Goal: Information Seeking & Learning: Compare options

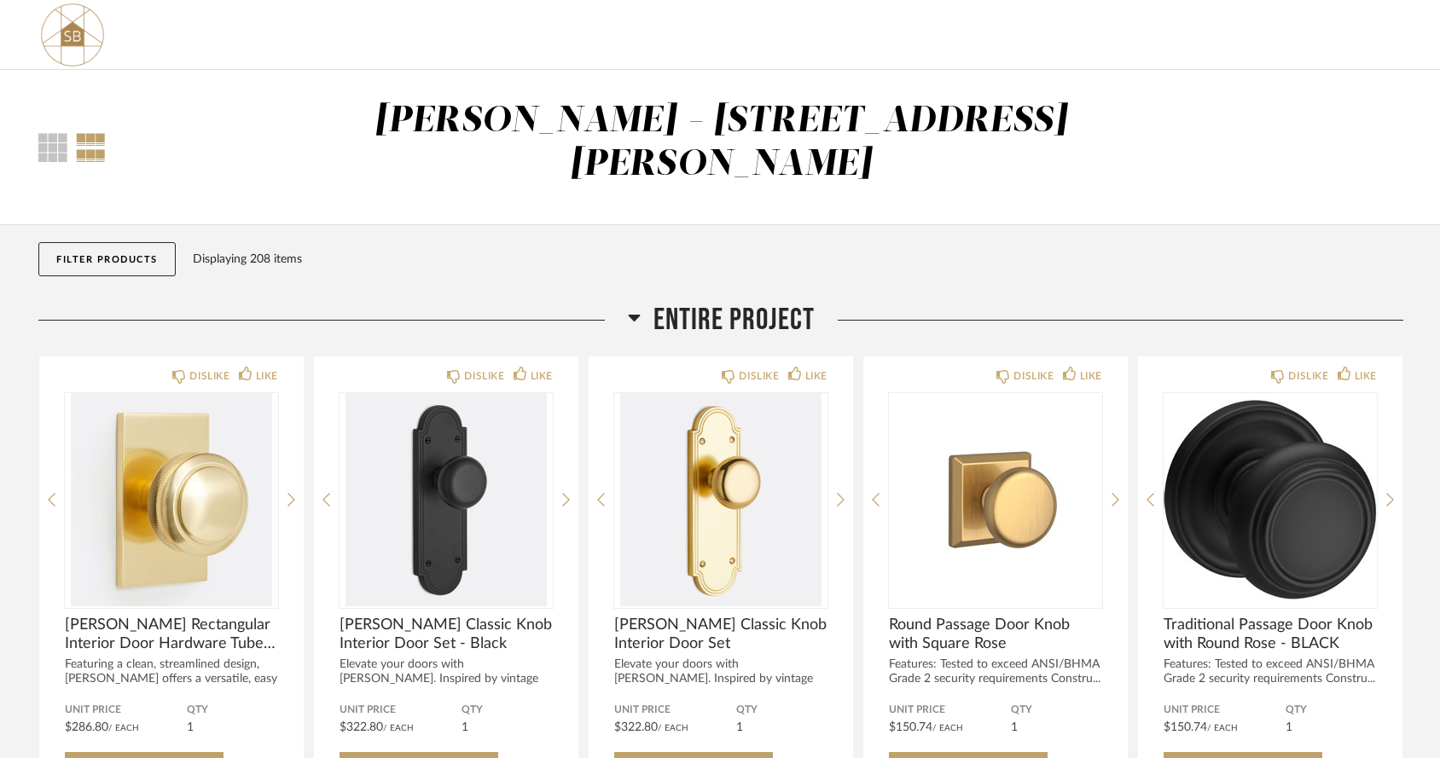
click at [148, 242] on button "Filter Products" at bounding box center [106, 259] width 137 height 34
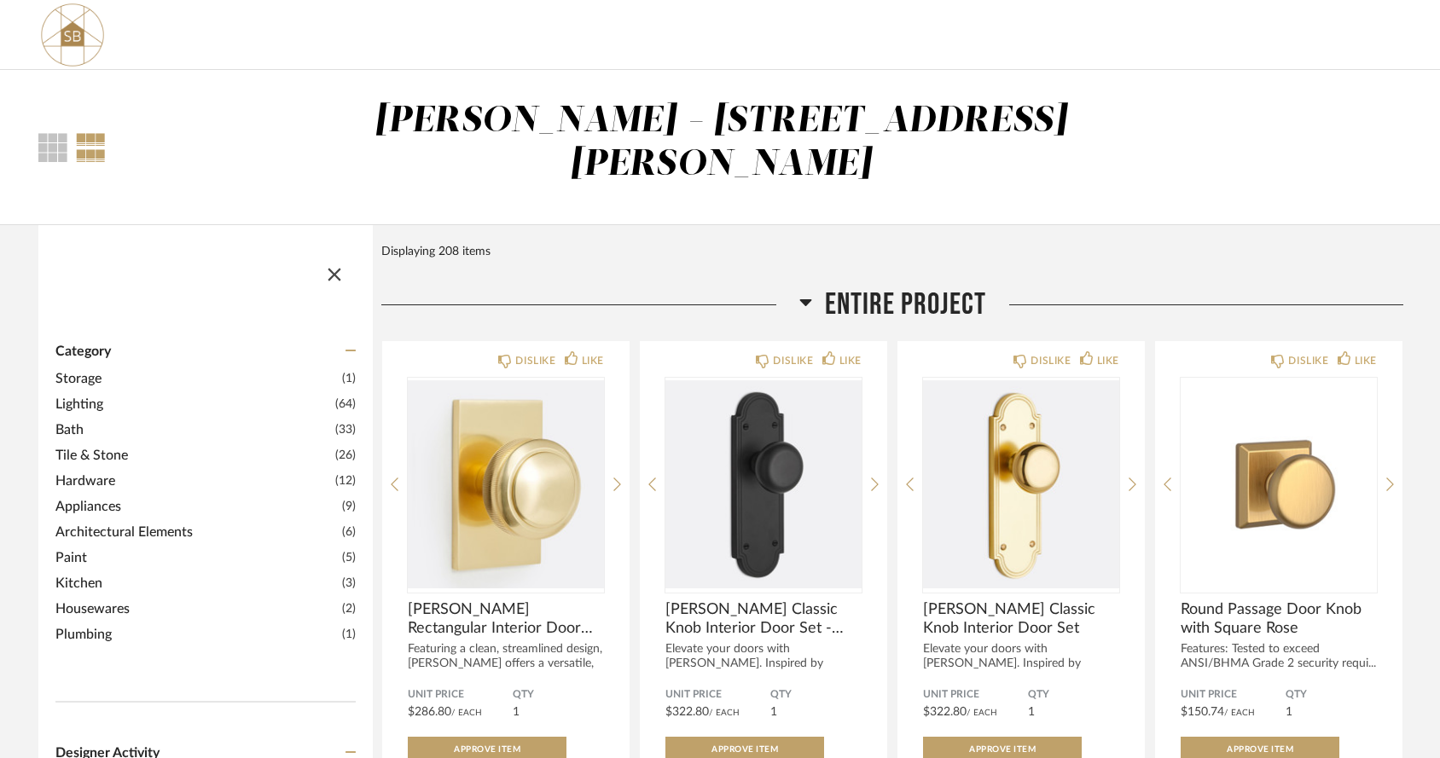
click at [556, 287] on div "Entire Project" at bounding box center [892, 305] width 1022 height 37
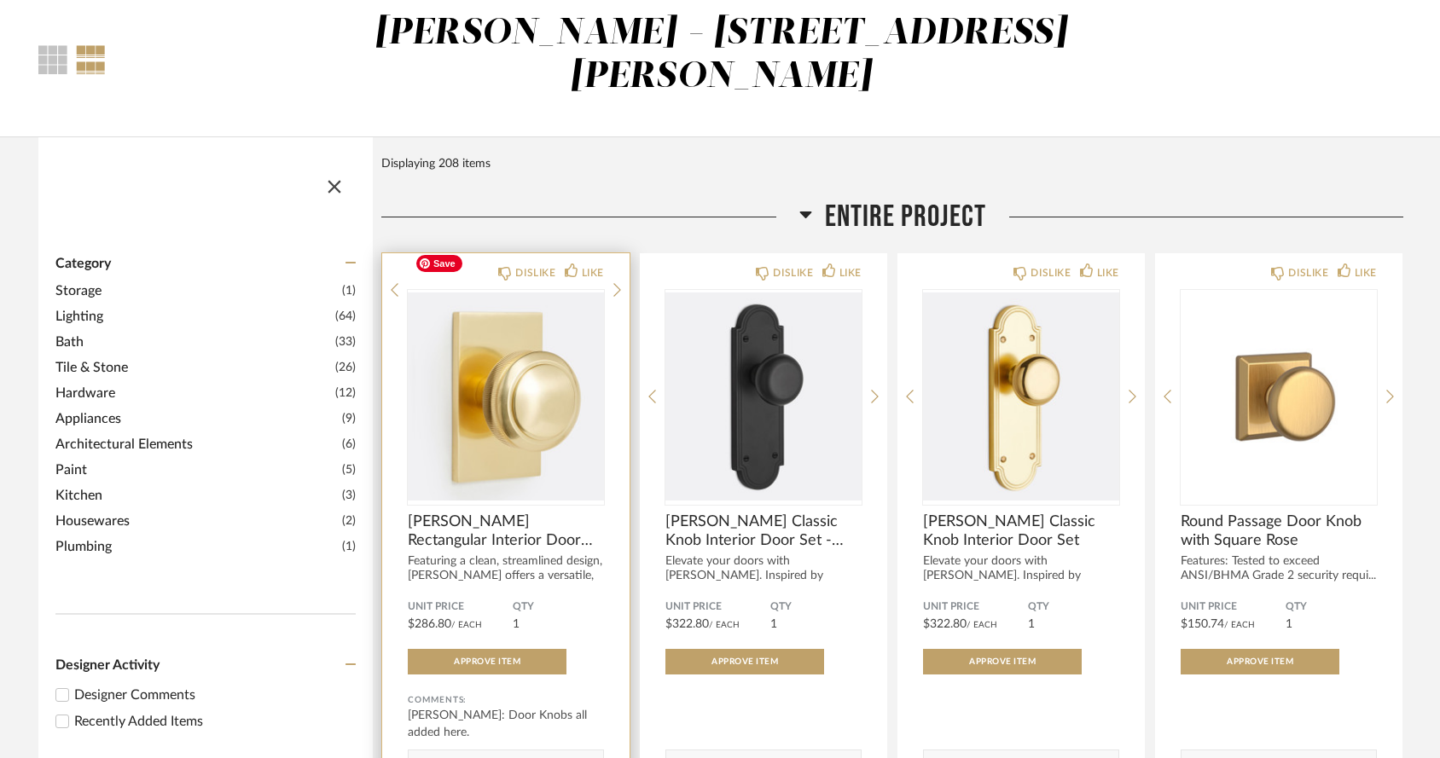
scroll to position [108, 0]
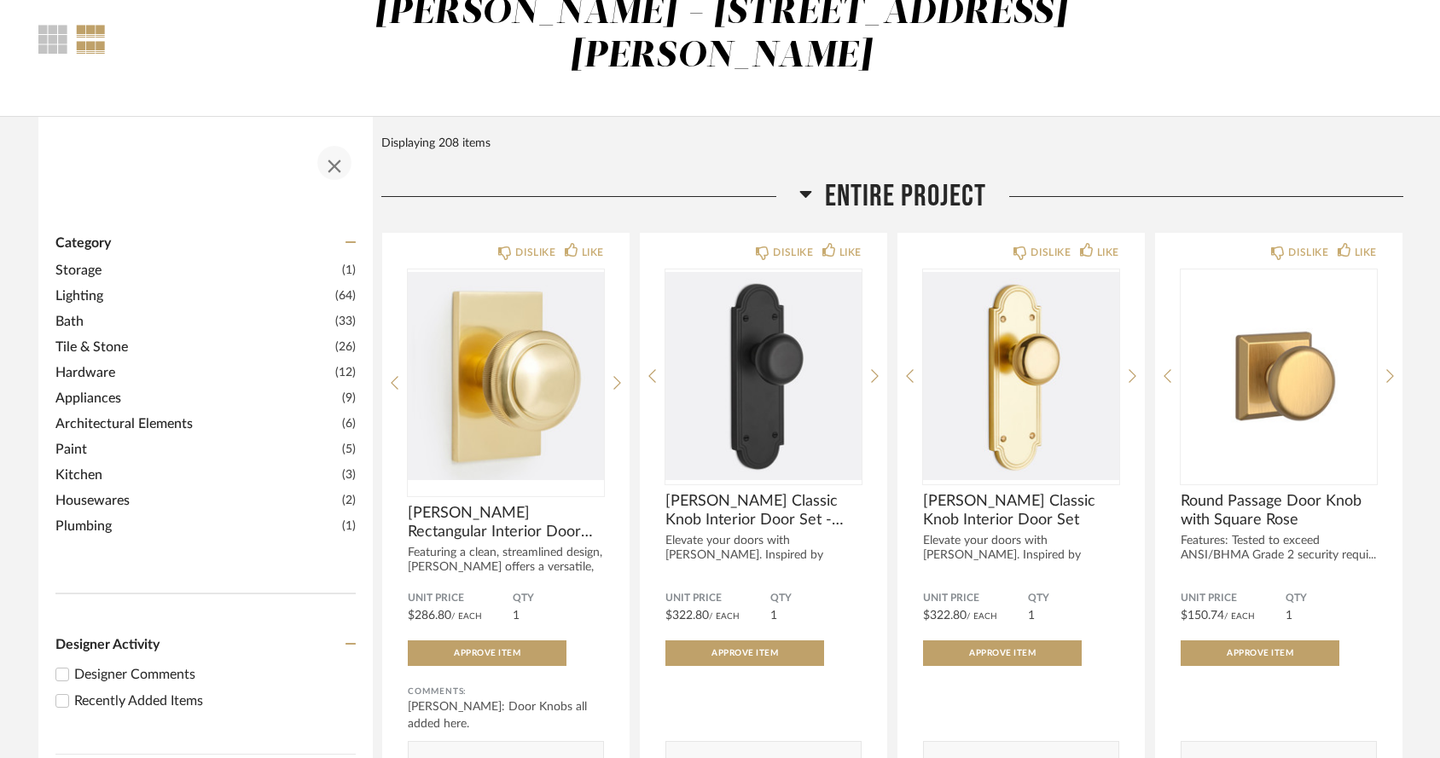
click at [329, 142] on span "button" at bounding box center [334, 162] width 41 height 41
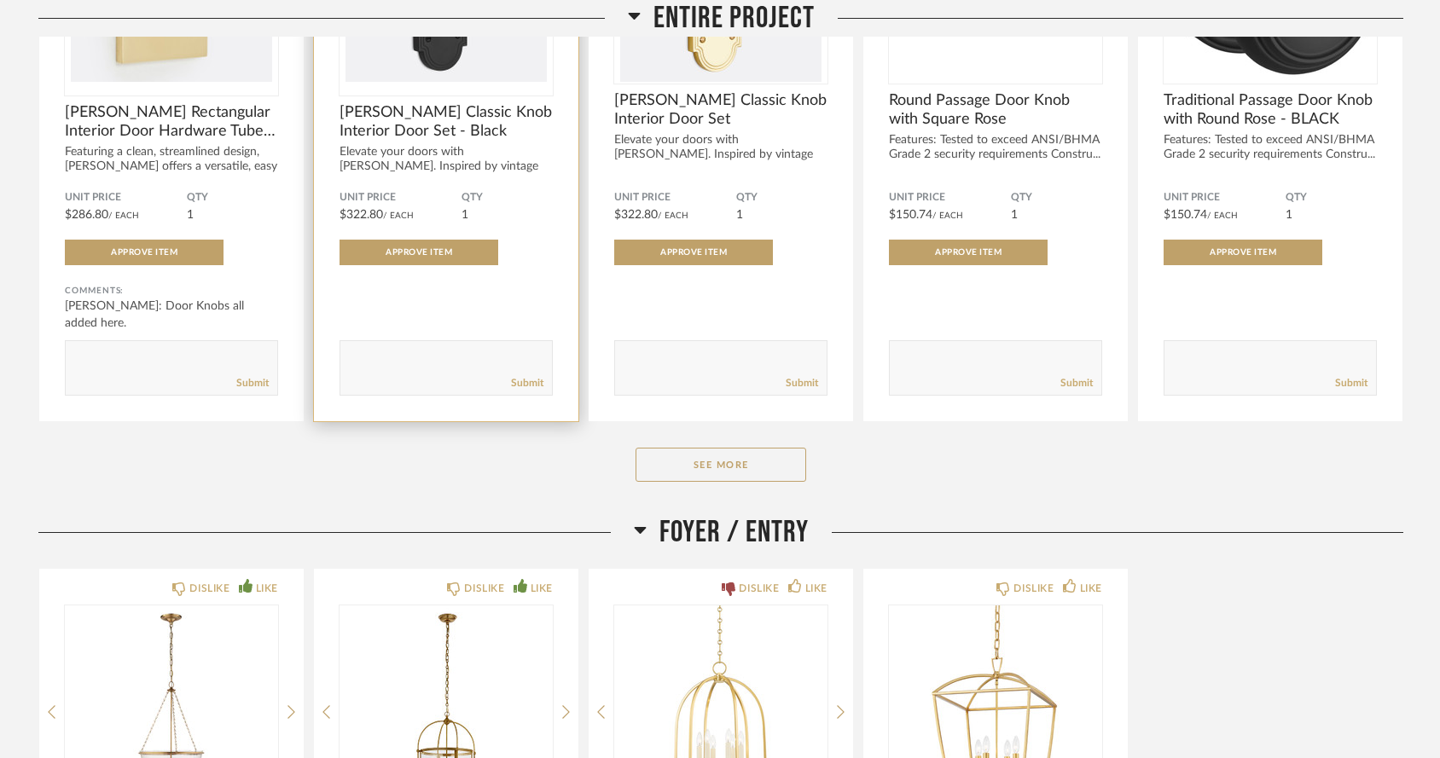
scroll to position [548, 0]
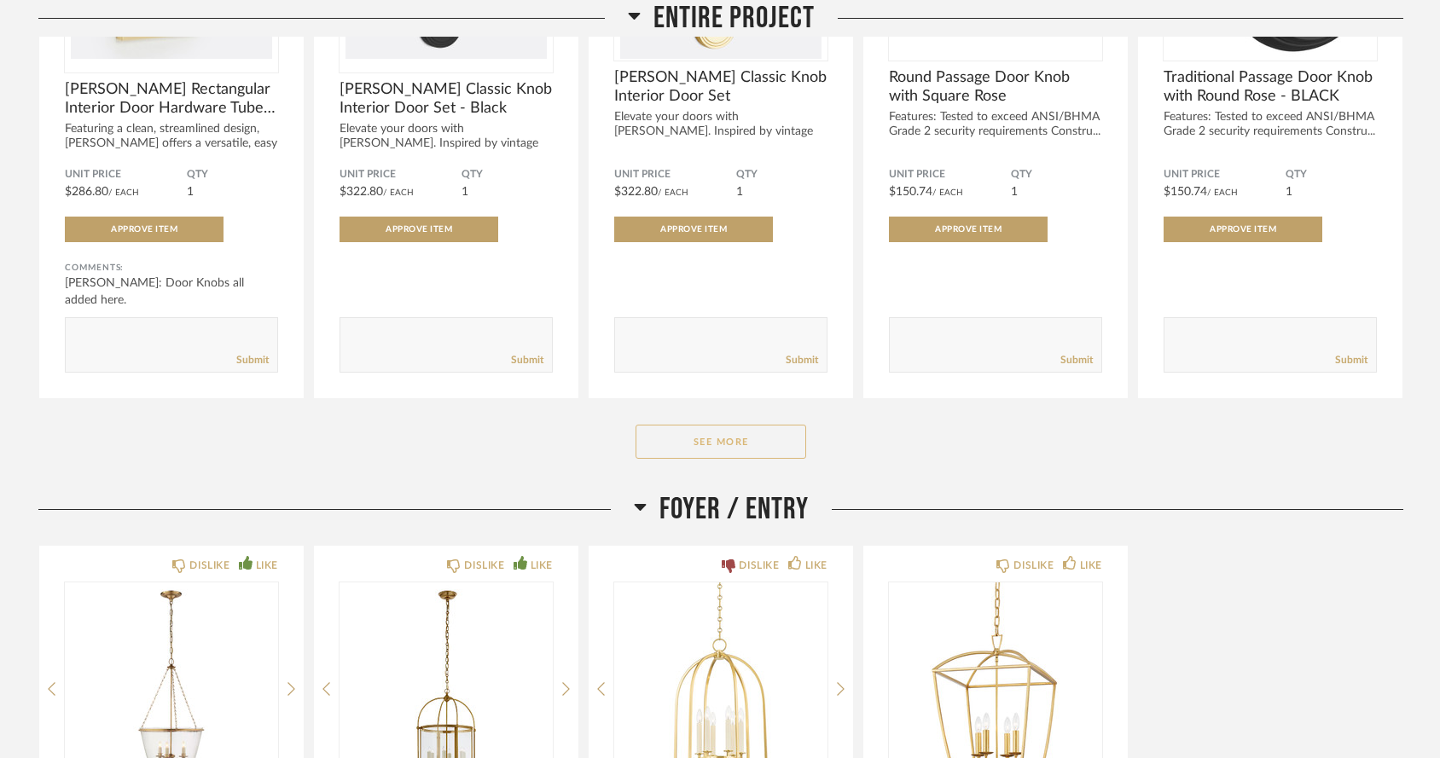
click at [677, 425] on button "See More" at bounding box center [720, 442] width 171 height 34
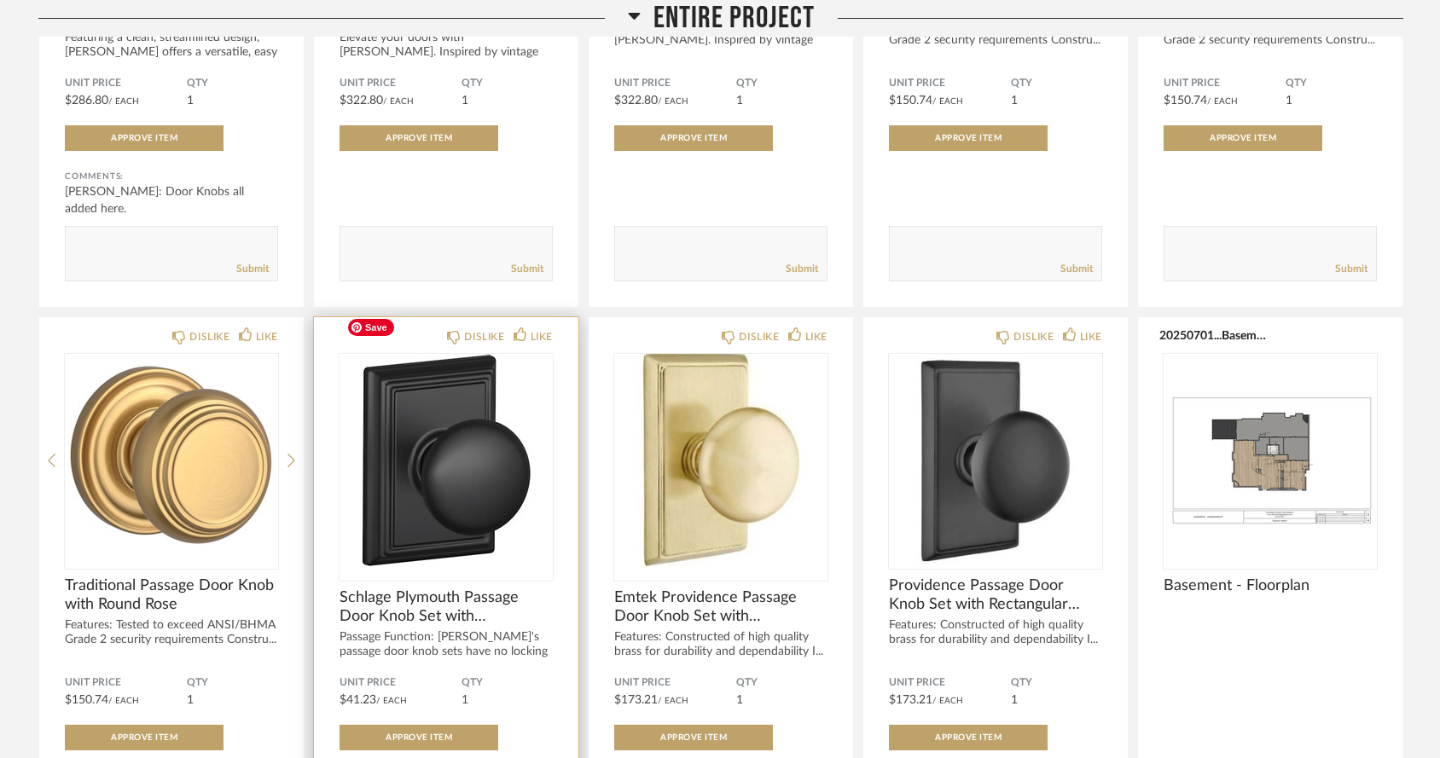
scroll to position [641, 0]
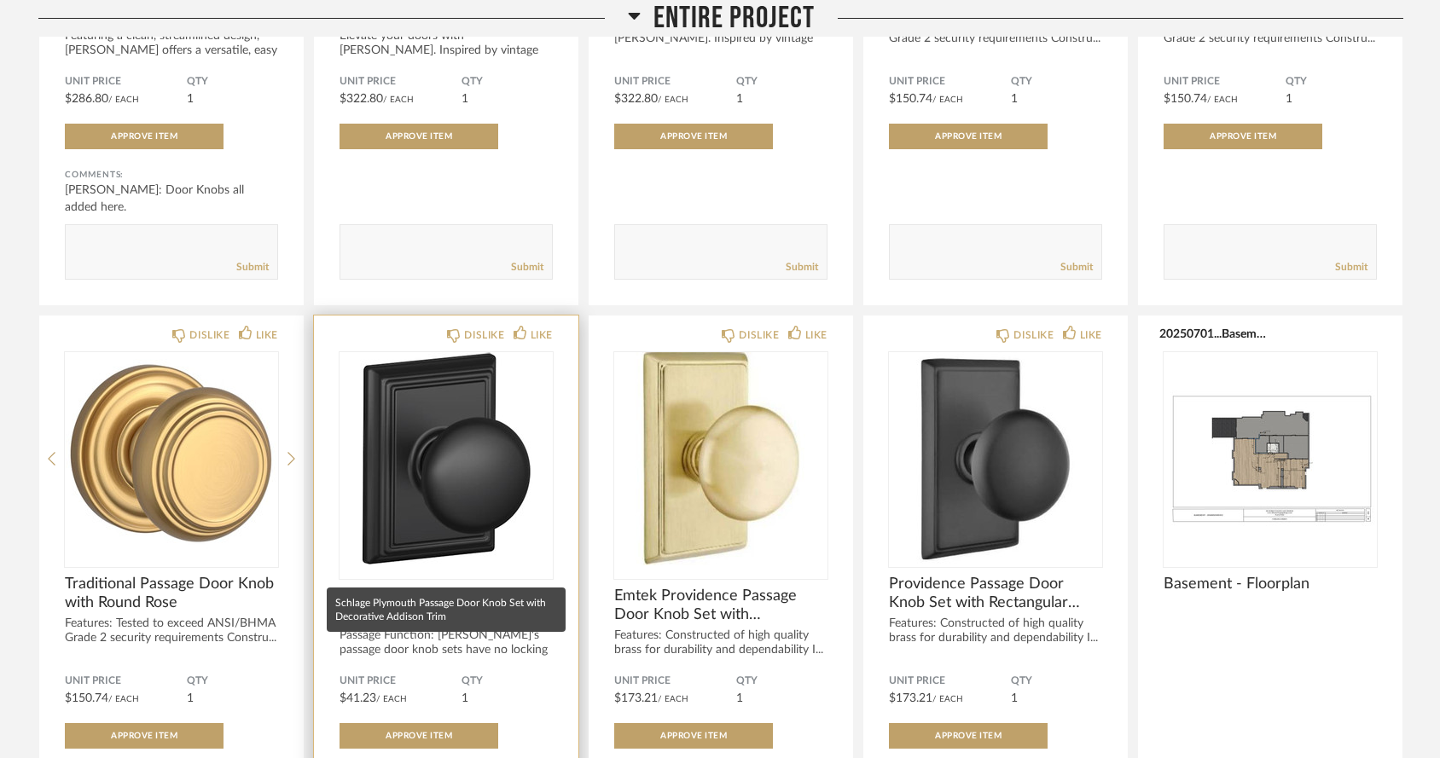
click at [339, 587] on span "Schlage Plymouth Passage Door Knob Set with Decorative Addison Trim" at bounding box center [445, 606] width 213 height 38
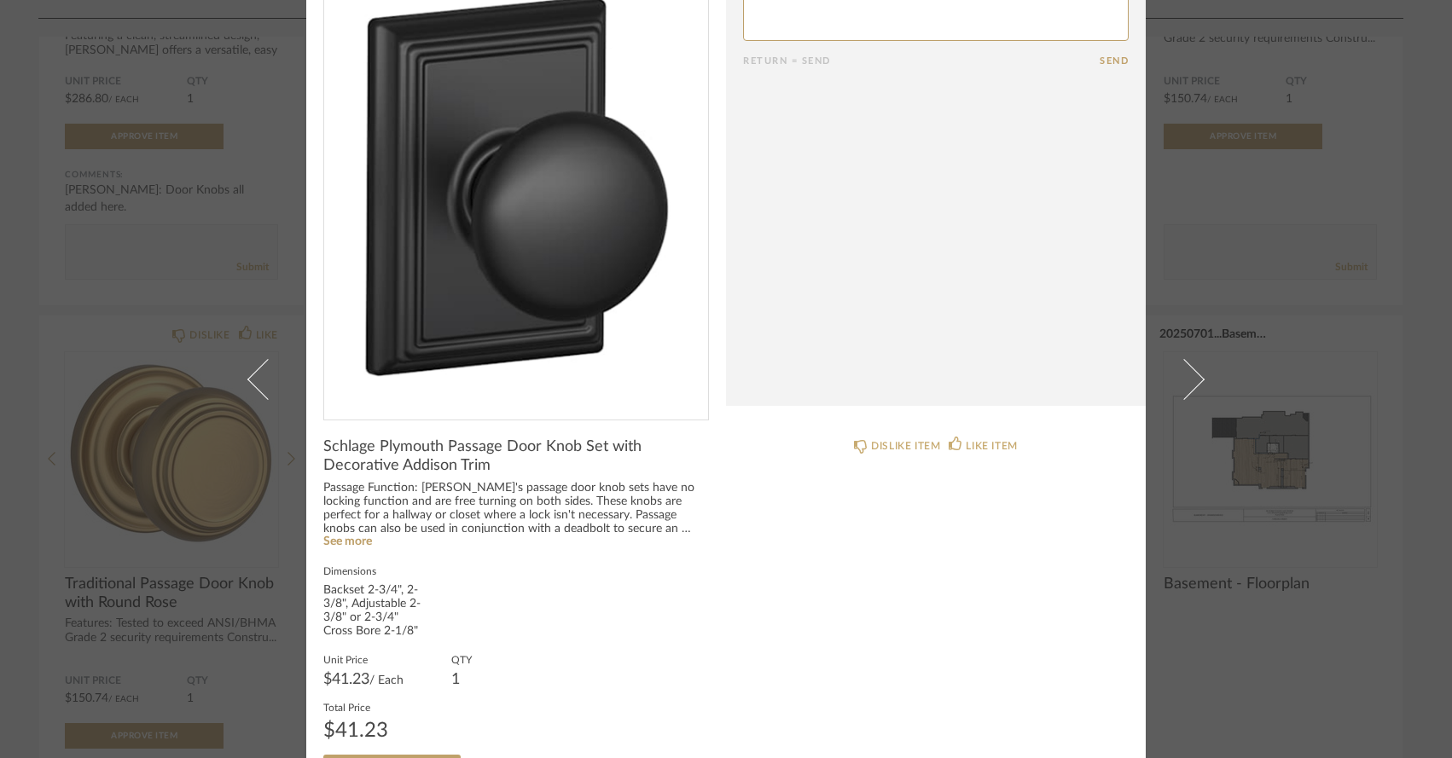
scroll to position [108, 0]
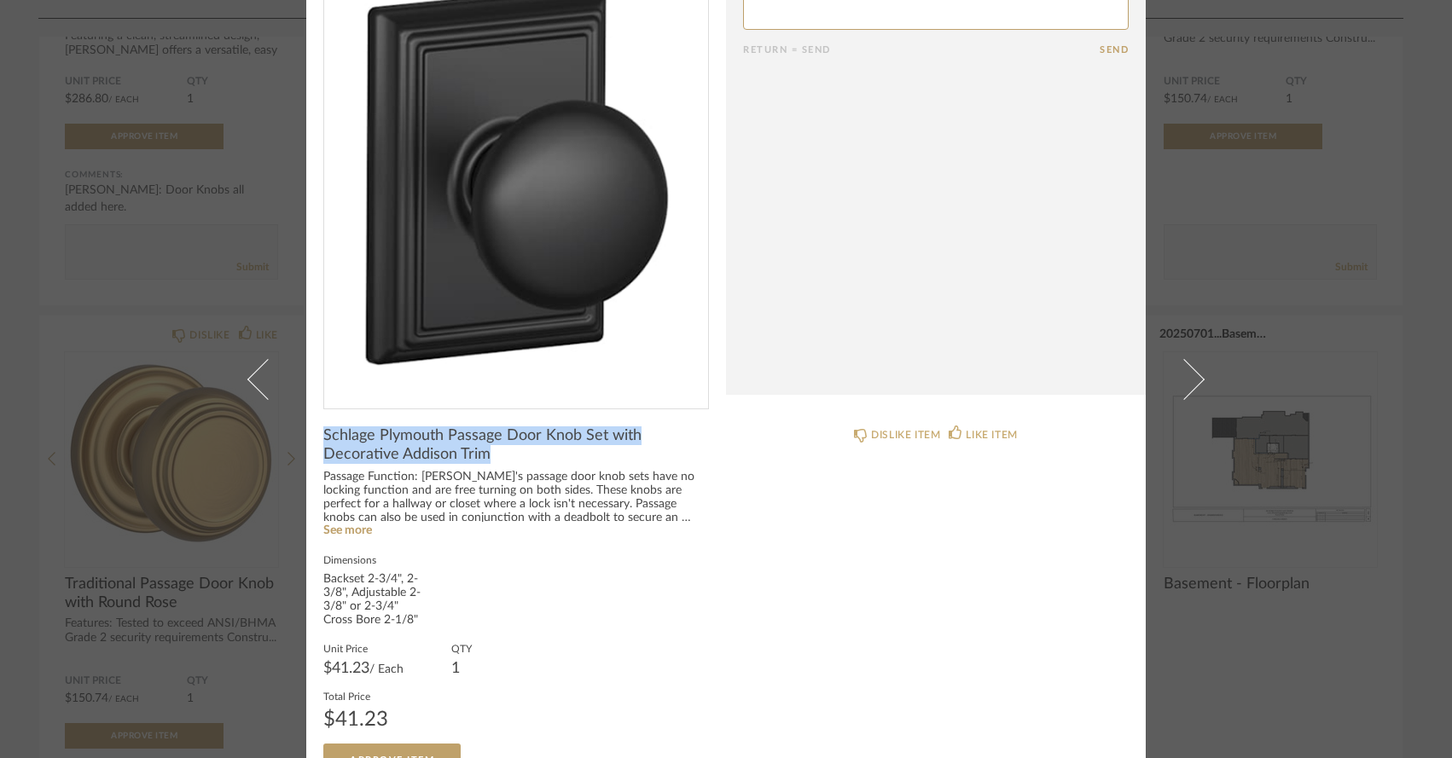
drag, startPoint x: 319, startPoint y: 433, endPoint x: 491, endPoint y: 467, distance: 175.6
click at [491, 467] on product-name "Schlage Plymouth Passage Door Knob Set with Decorative Addison Trim" at bounding box center [516, 448] width 386 height 44
copy span "Schlage Plymouth Passage Door Knob Set with Decorative Addison Trim"
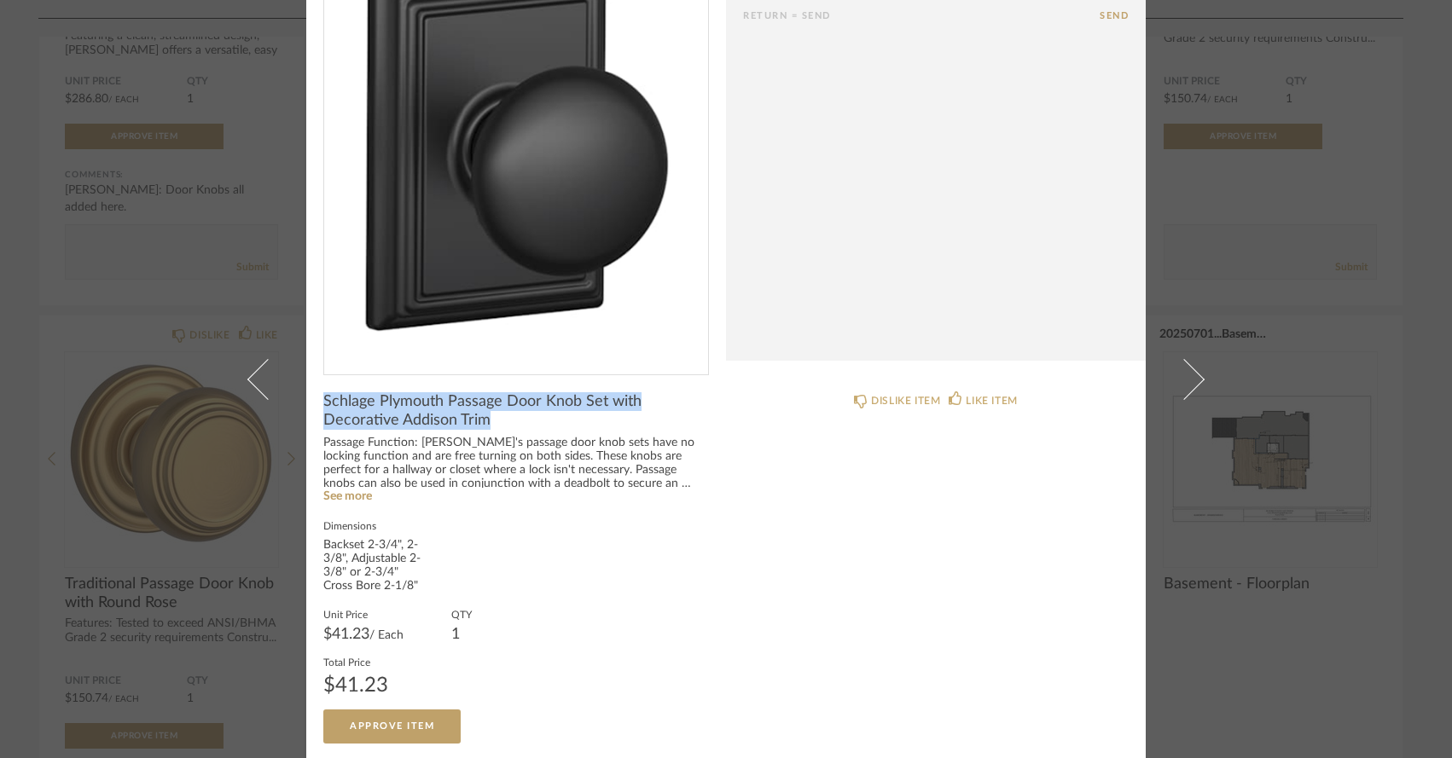
scroll to position [142, 0]
click at [355, 498] on link "See more" at bounding box center [347, 497] width 49 height 12
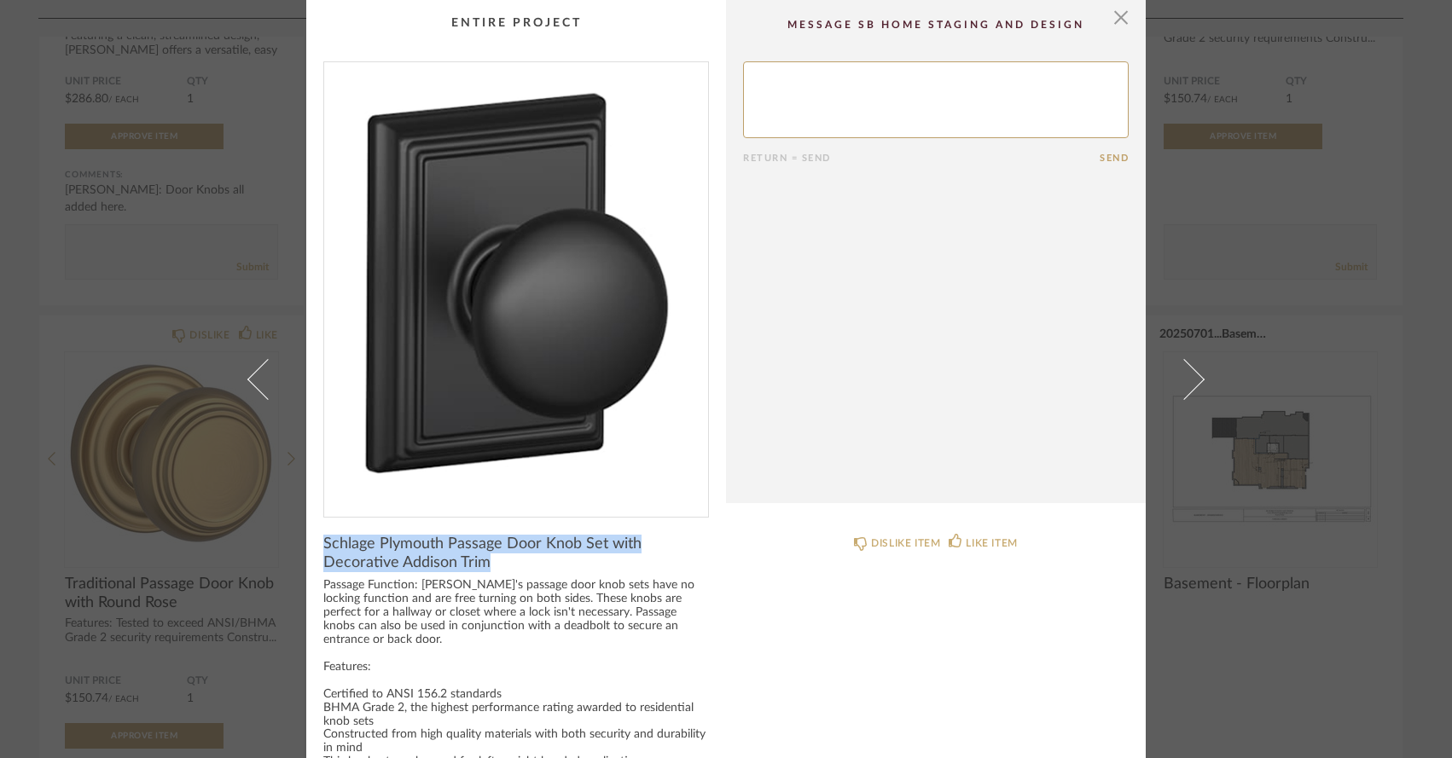
scroll to position [0, 0]
click at [1117, 14] on span "button" at bounding box center [1121, 17] width 34 height 34
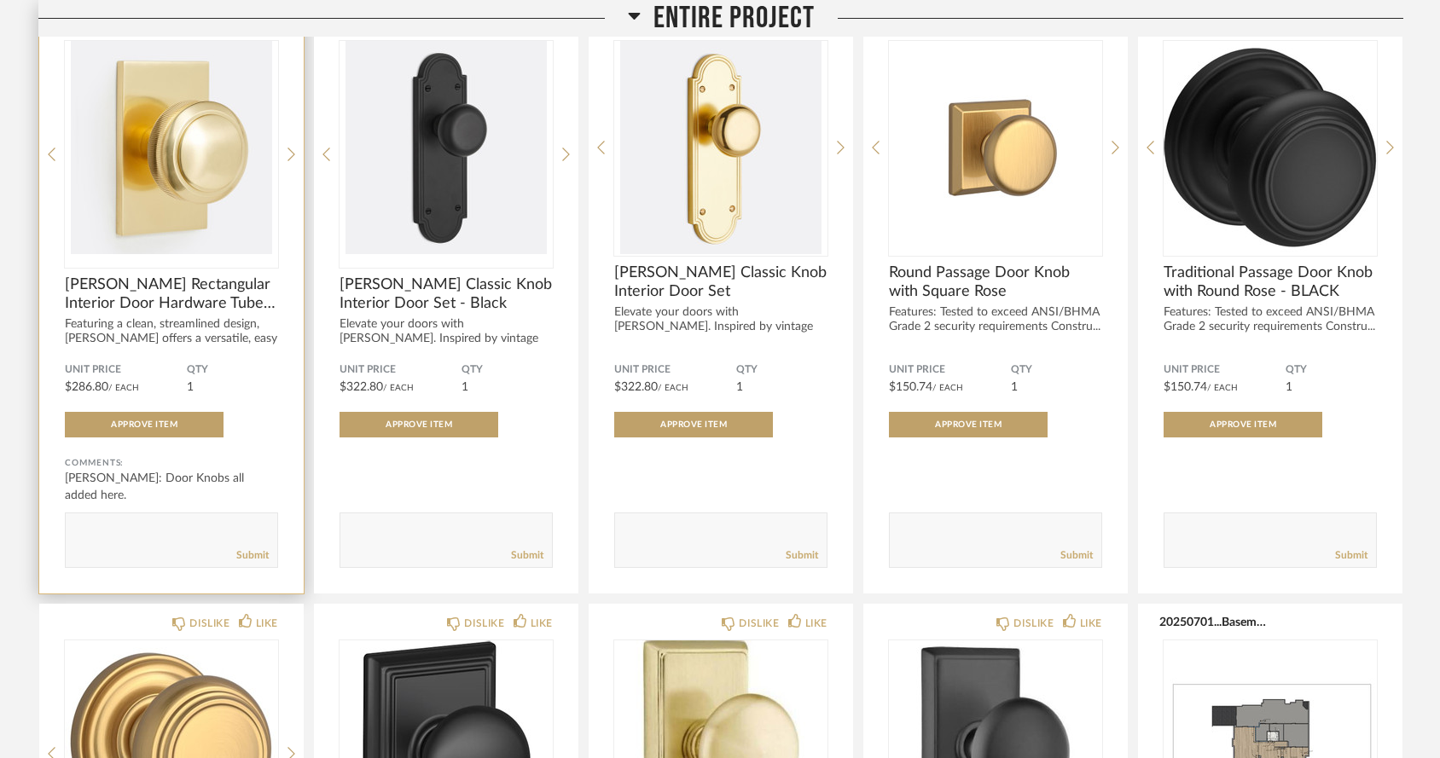
scroll to position [584, 0]
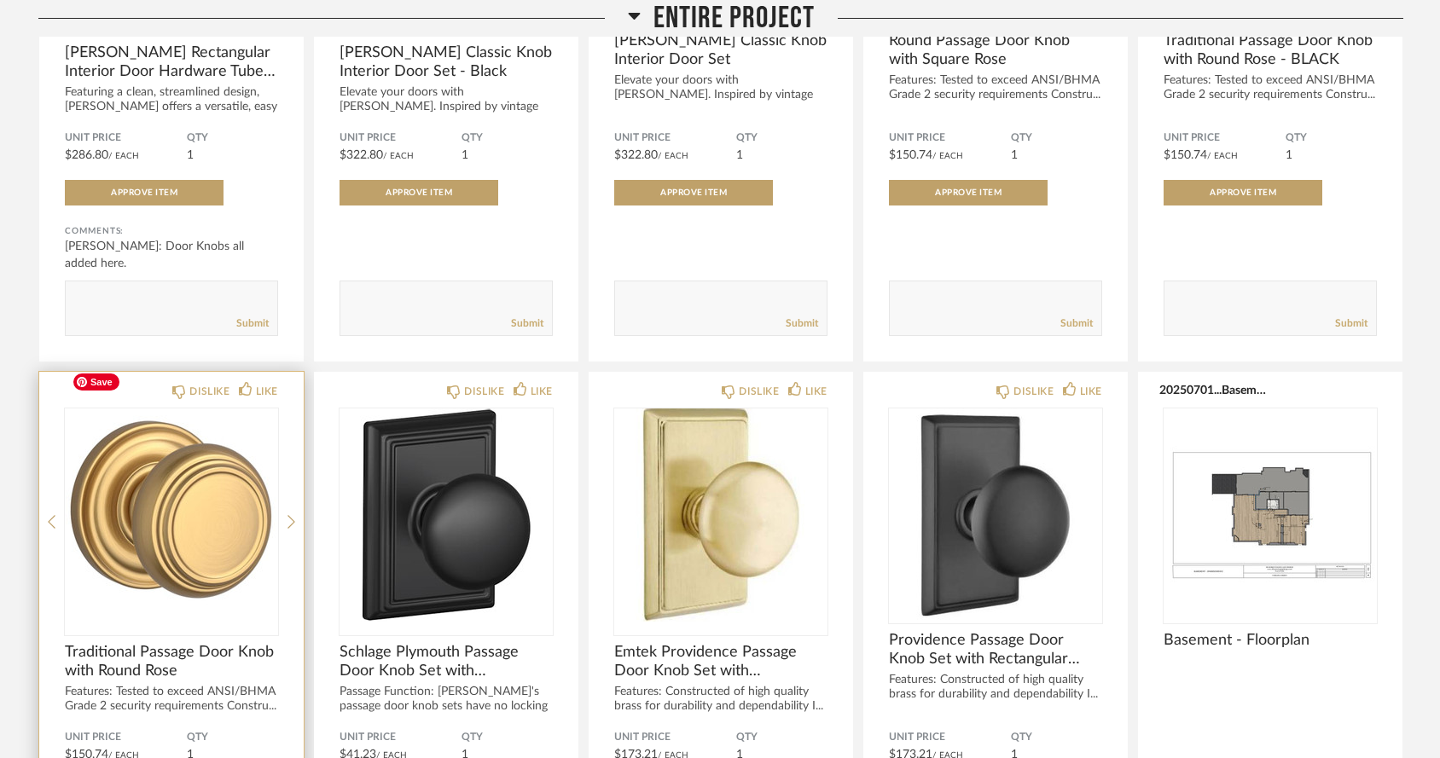
click at [113, 484] on img "0" at bounding box center [171, 515] width 213 height 213
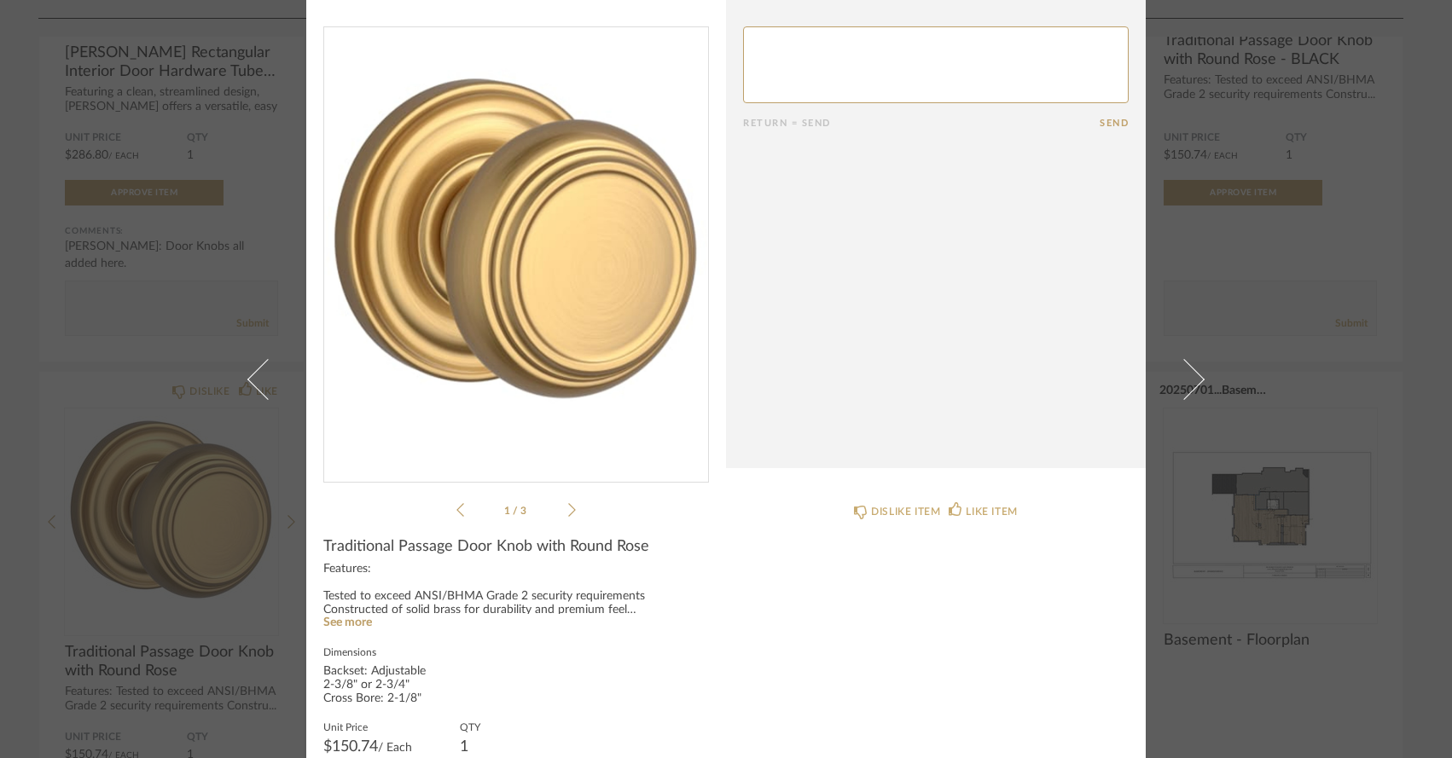
scroll to position [55, 0]
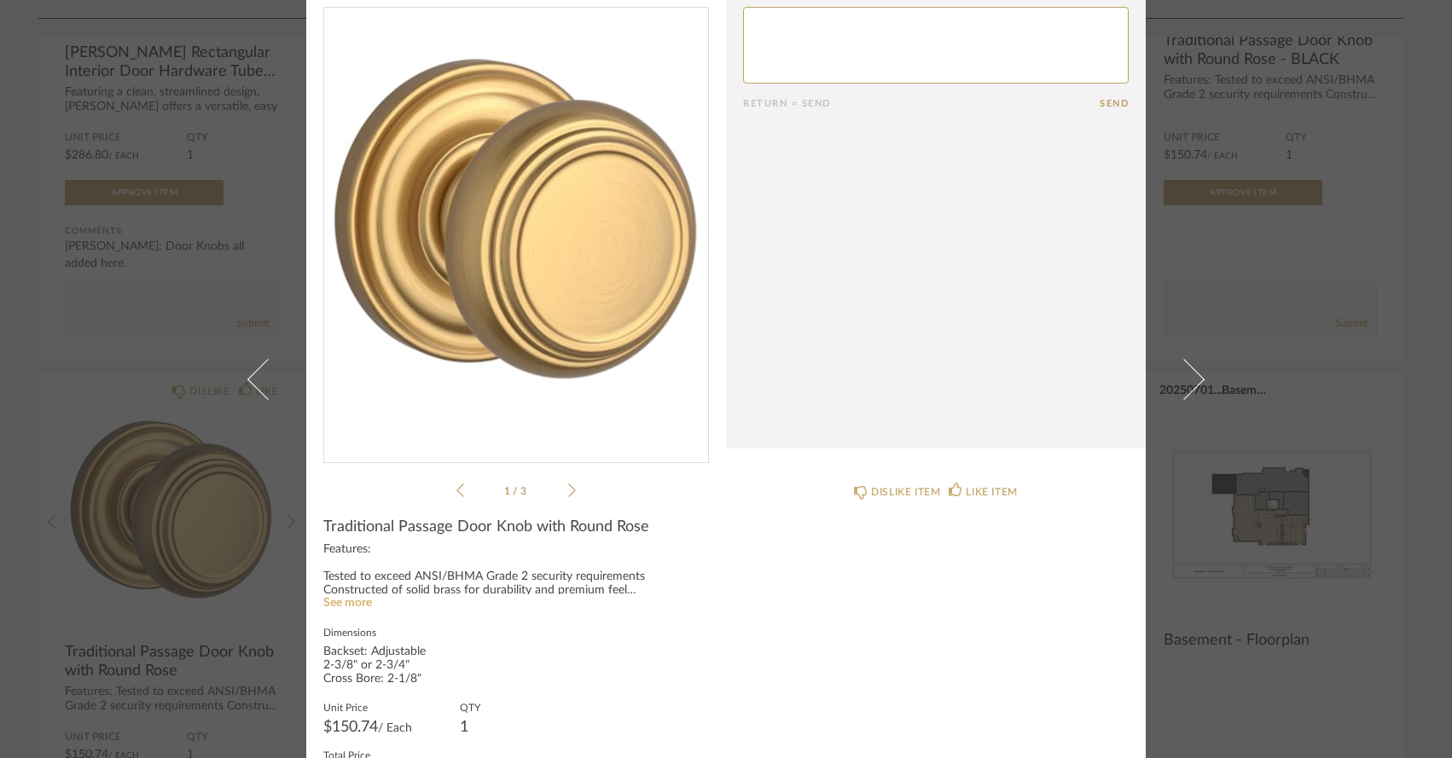
click at [346, 600] on link "See more" at bounding box center [347, 603] width 49 height 12
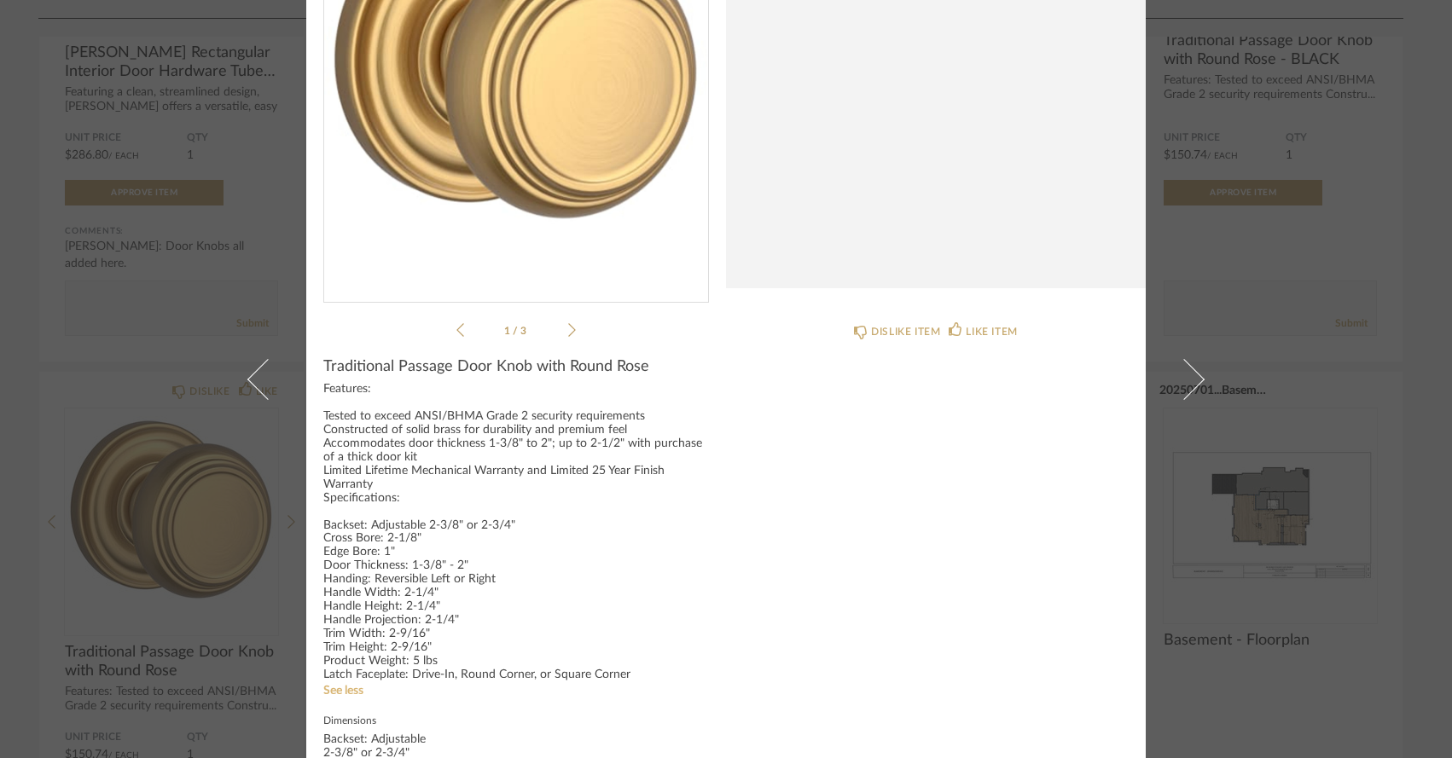
scroll to position [217, 0]
drag, startPoint x: 318, startPoint y: 365, endPoint x: 652, endPoint y: 363, distance: 334.3
click at [652, 363] on div "Traditional Passage Door Knob with Round Rose" at bounding box center [516, 365] width 386 height 19
copy span "Traditional Passage Door Knob with Round Rose"
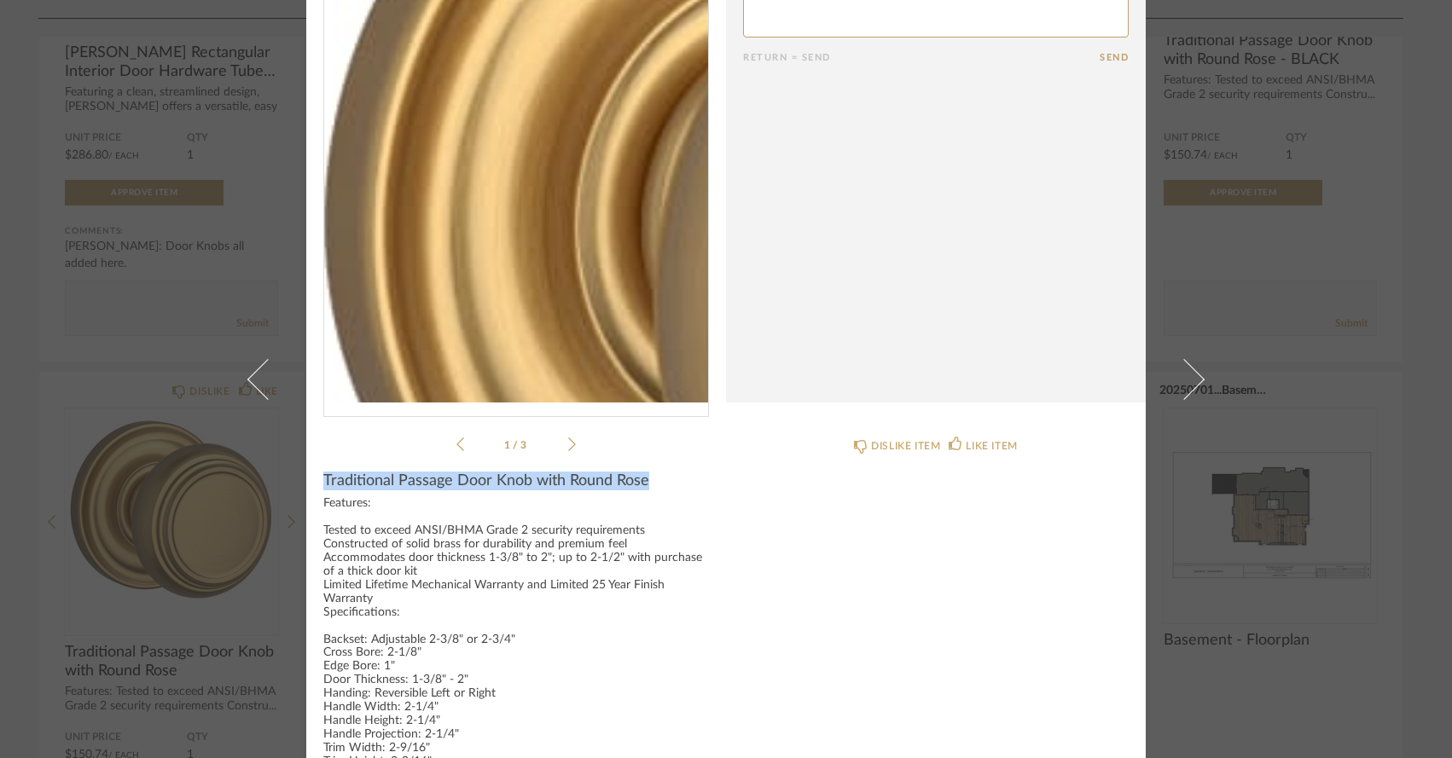
scroll to position [78, 0]
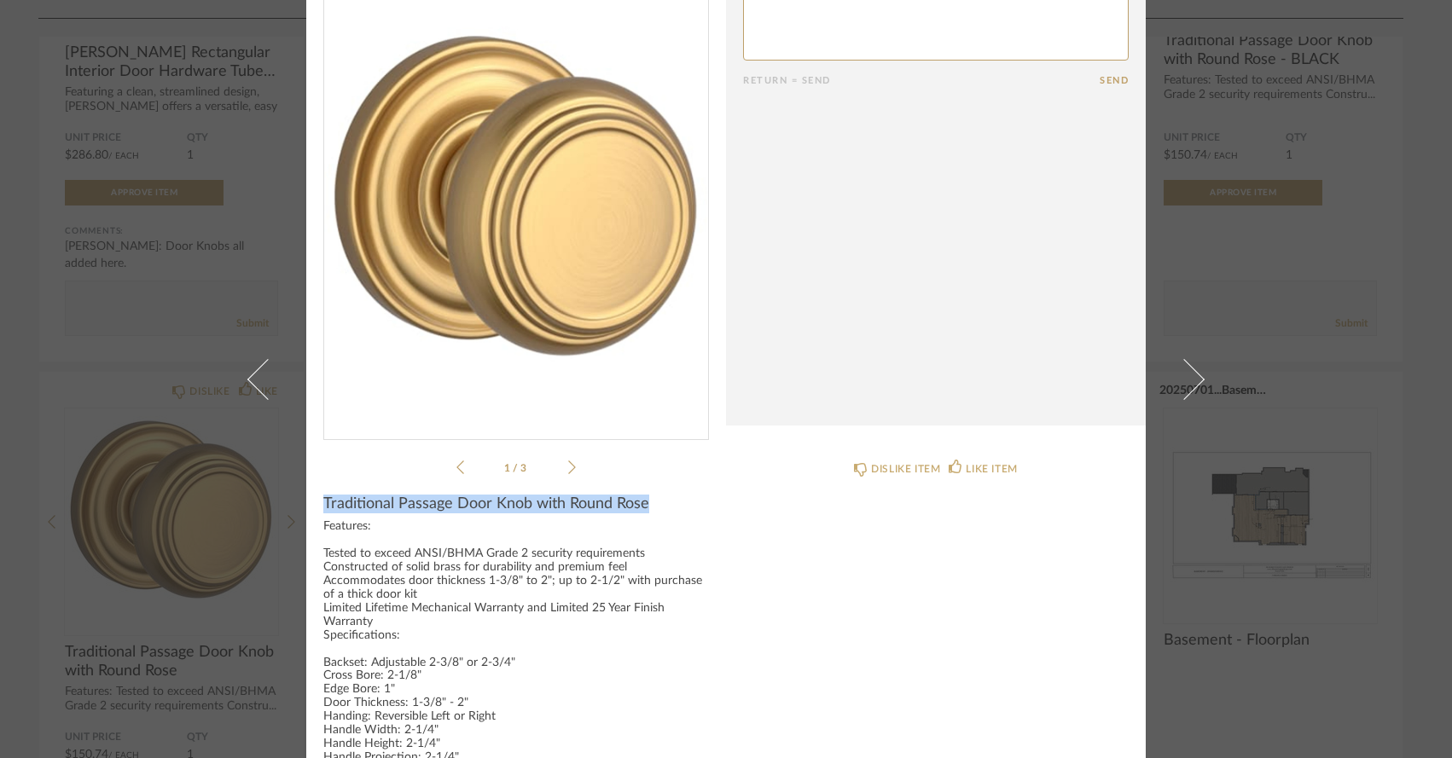
click at [177, 315] on div "× 1 / 3 Return = Send Send Traditional Passage Door Knob with Round Rose Featur…" at bounding box center [726, 379] width 1452 height 758
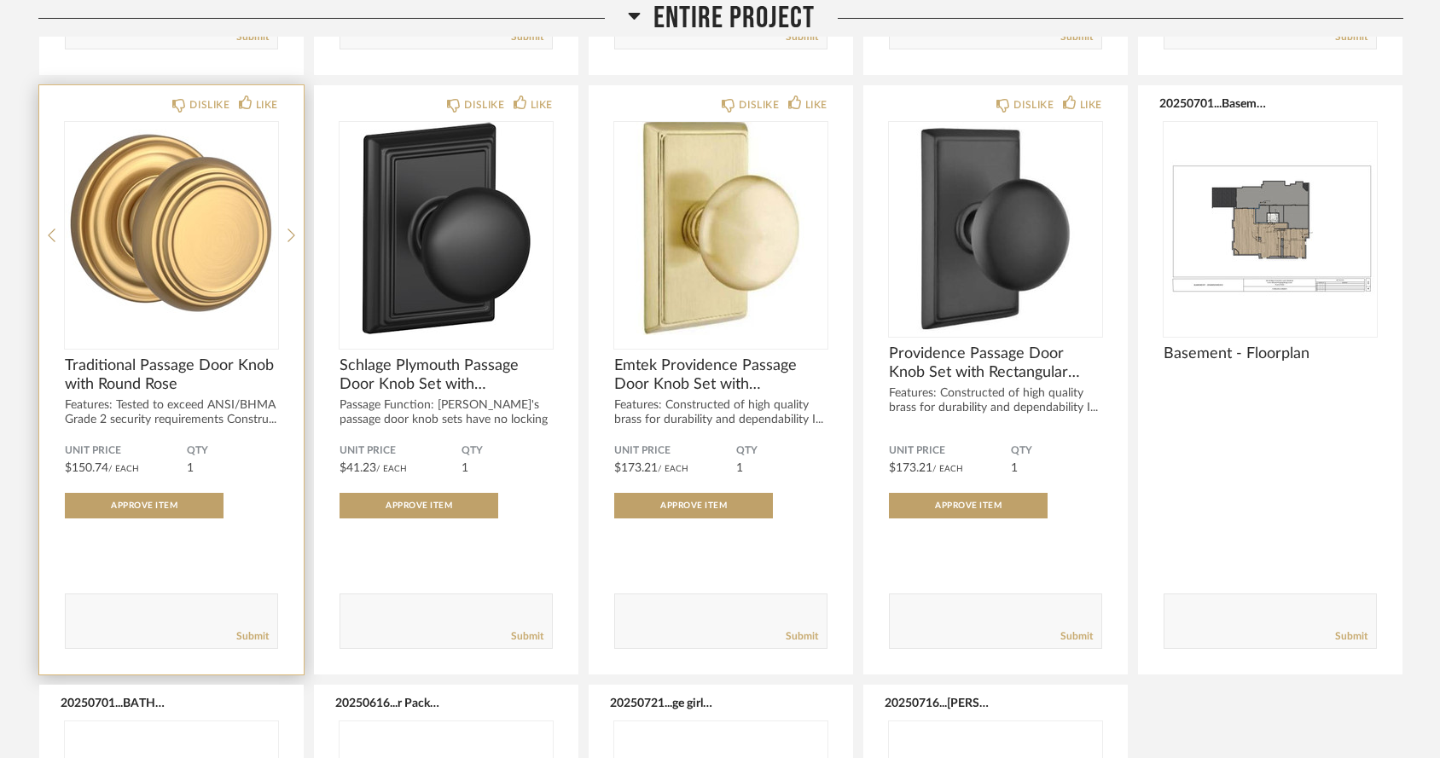
scroll to position [861, 0]
